Goal: Find specific page/section: Find specific page/section

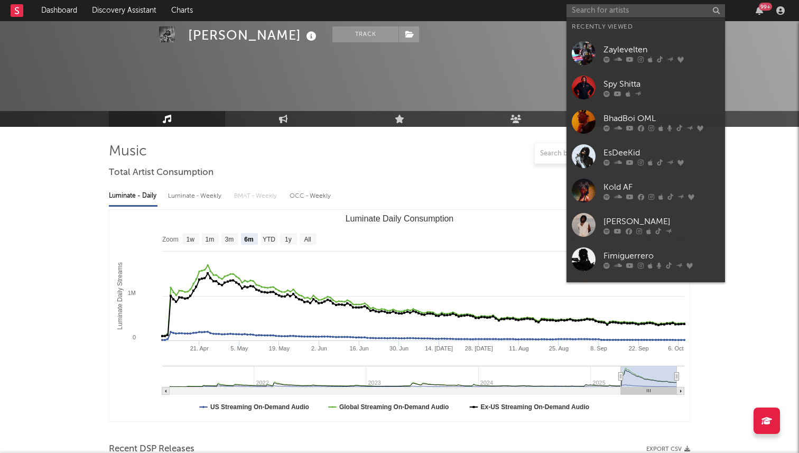
select select "6m"
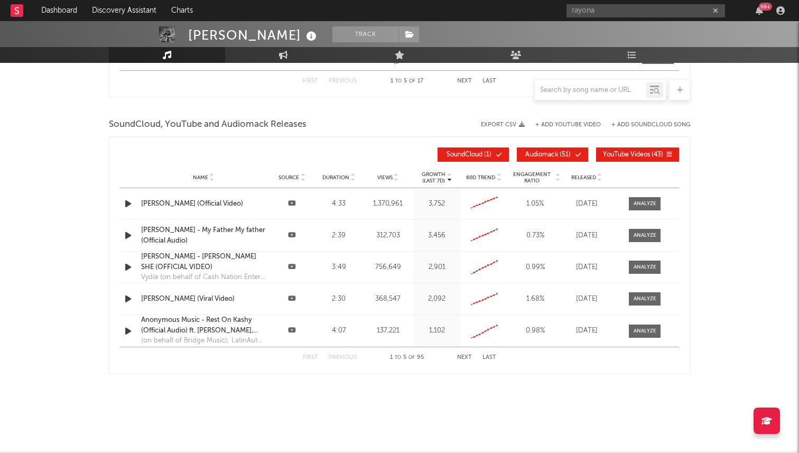
click at [612, 8] on input "rayona" at bounding box center [646, 10] width 159 height 13
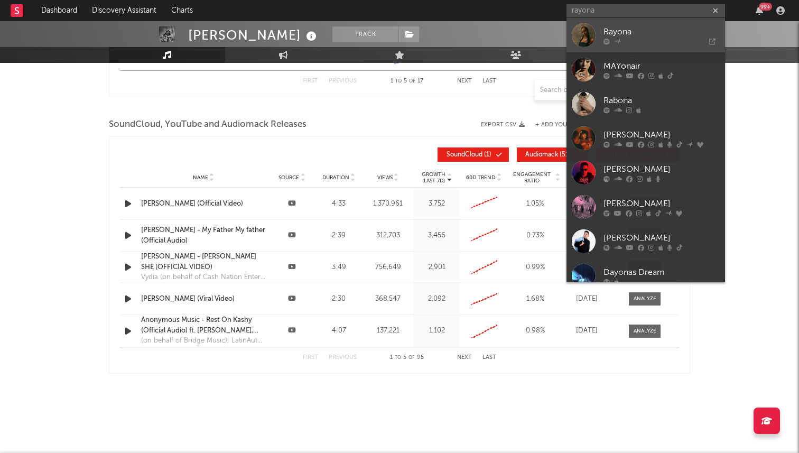
type input "rayona"
click at [621, 31] on div "Rayona" at bounding box center [661, 31] width 116 height 13
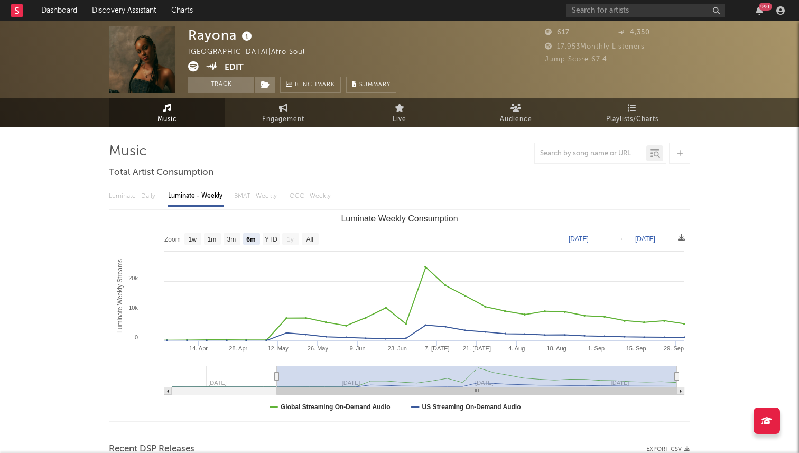
select select "6m"
